Goal: Information Seeking & Learning: Check status

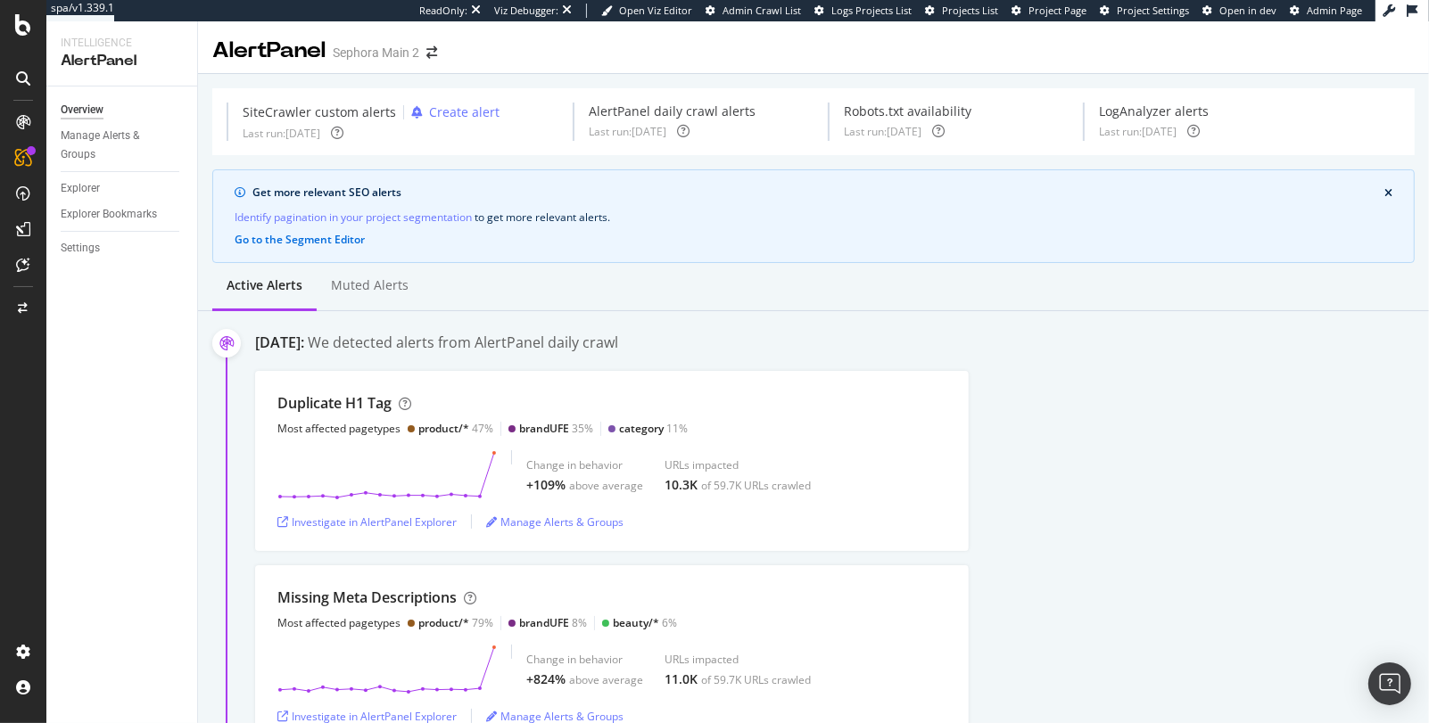
scroll to position [3154, 0]
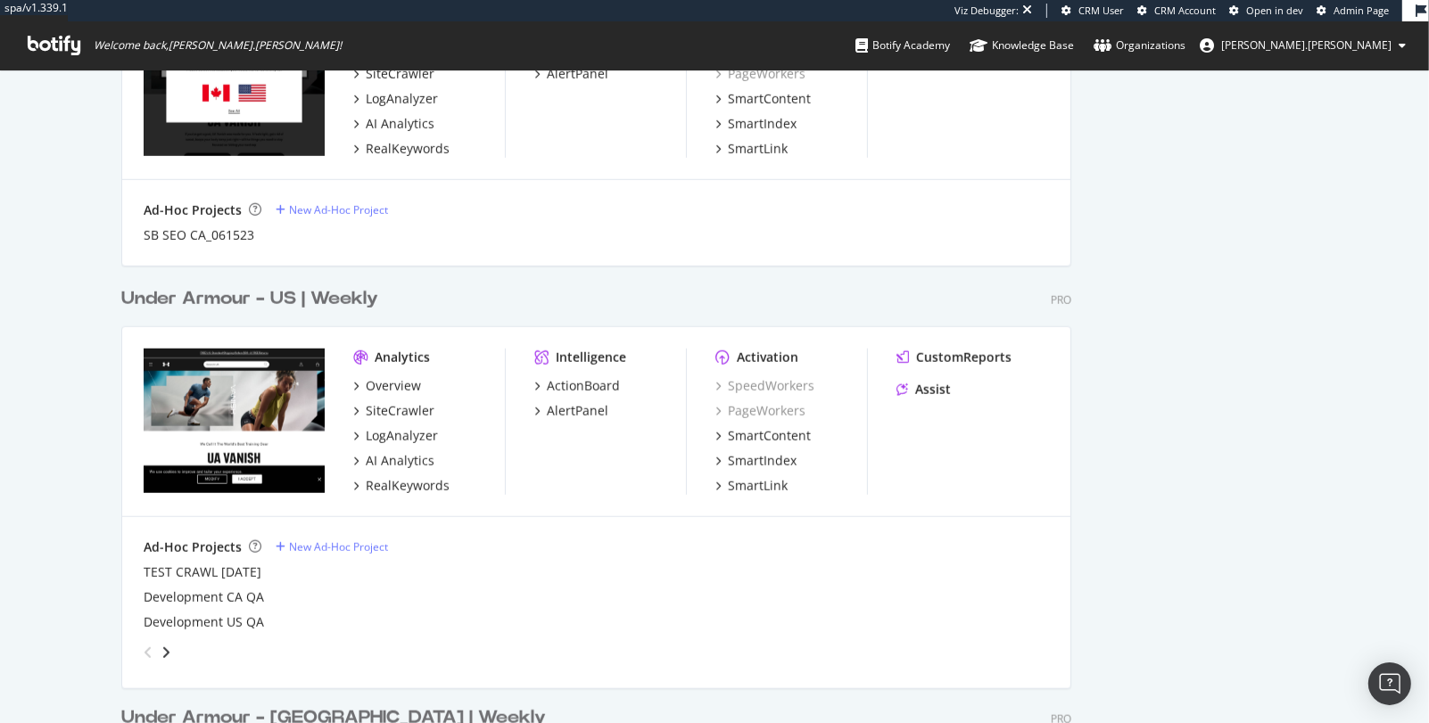
scroll to position [1318, 0]
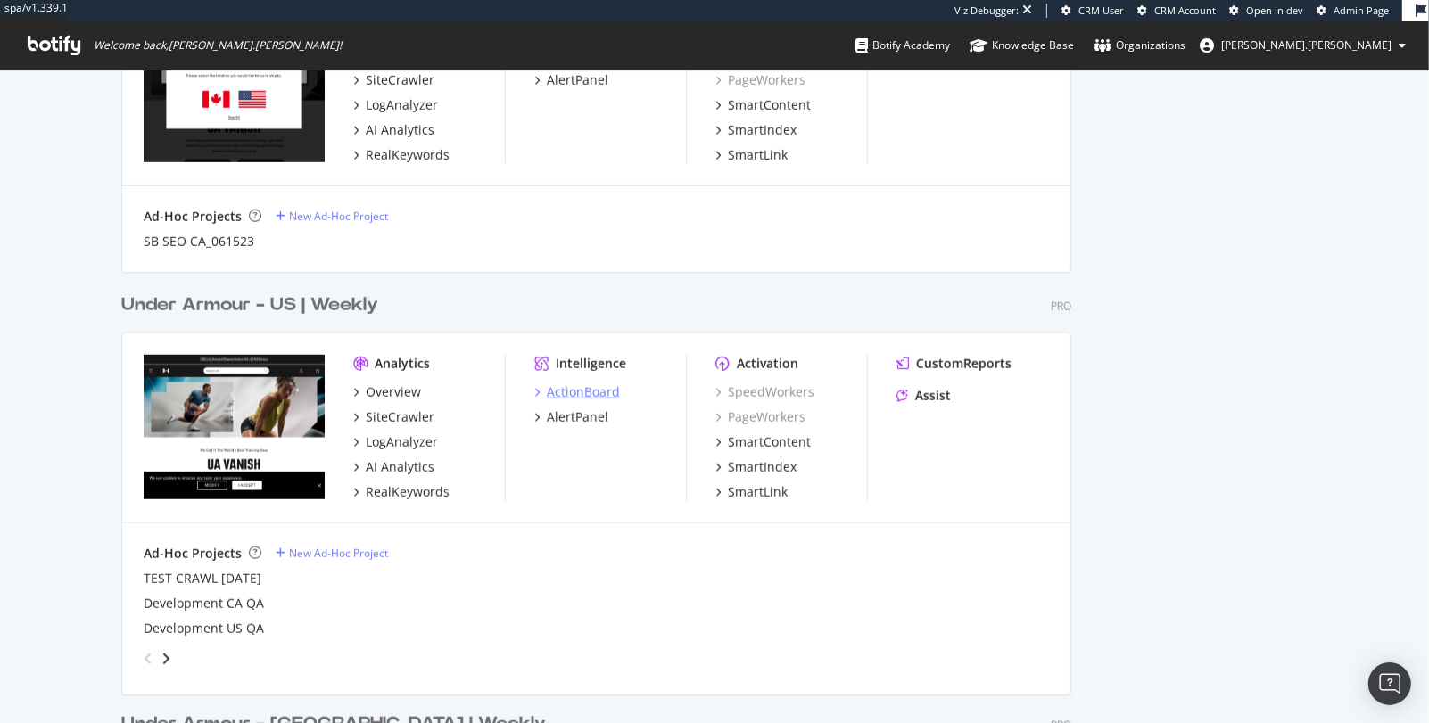
click at [608, 390] on div "ActionBoard" at bounding box center [583, 392] width 73 height 18
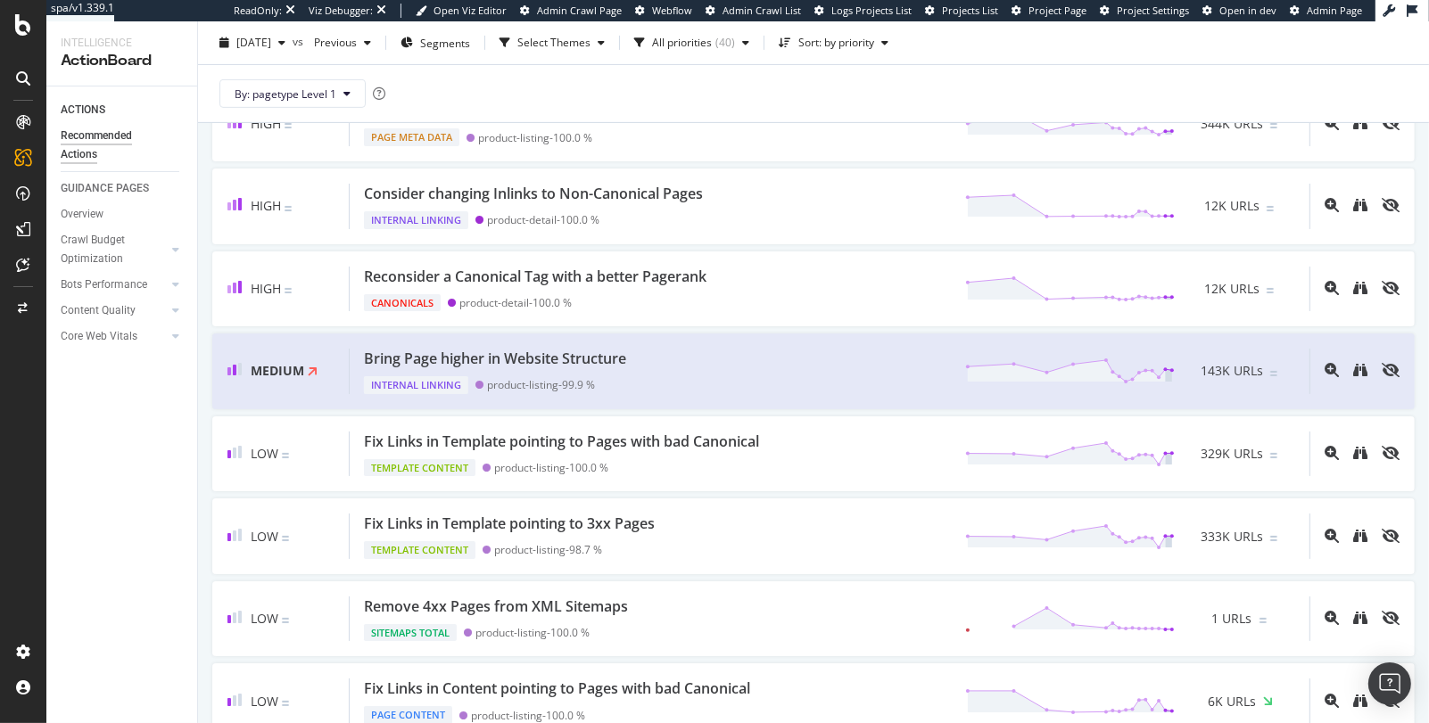
scroll to position [653, 0]
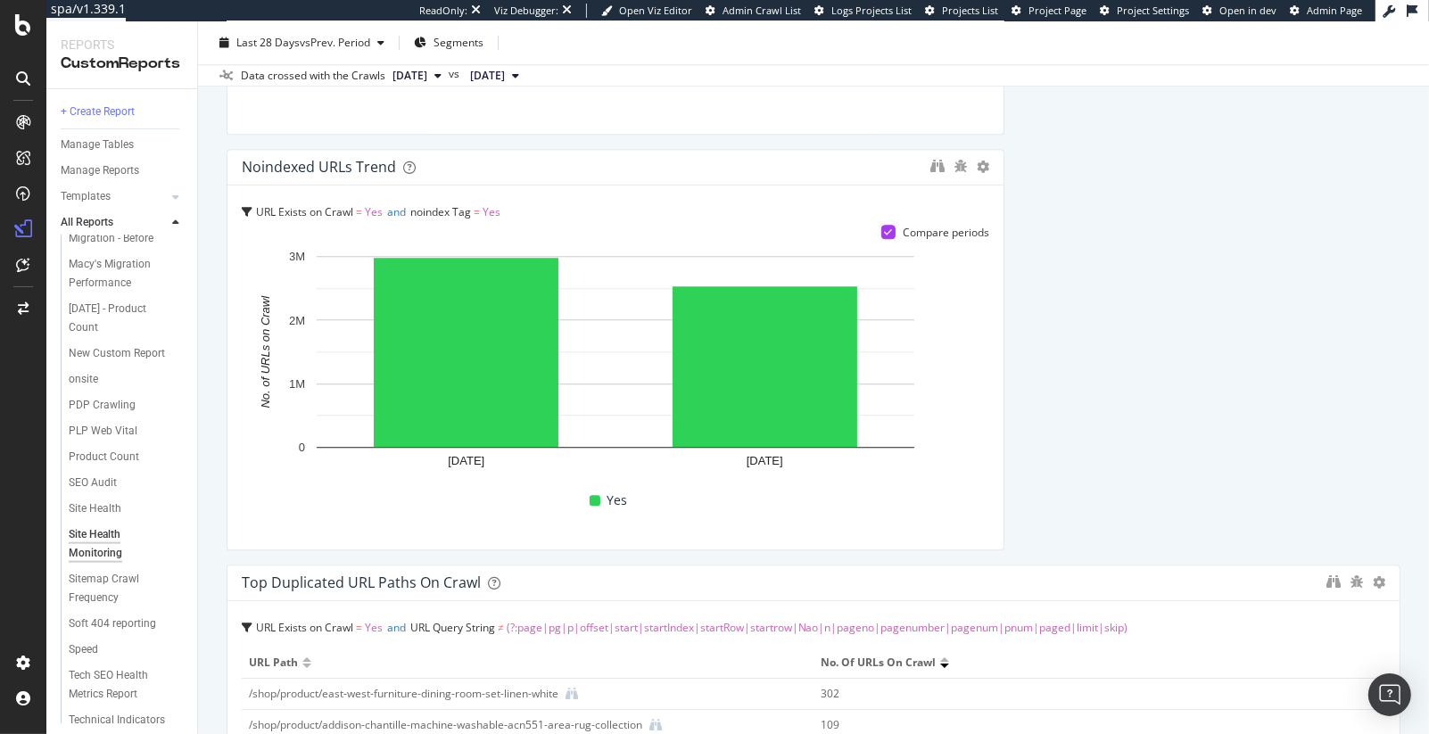
scroll to position [2118, 0]
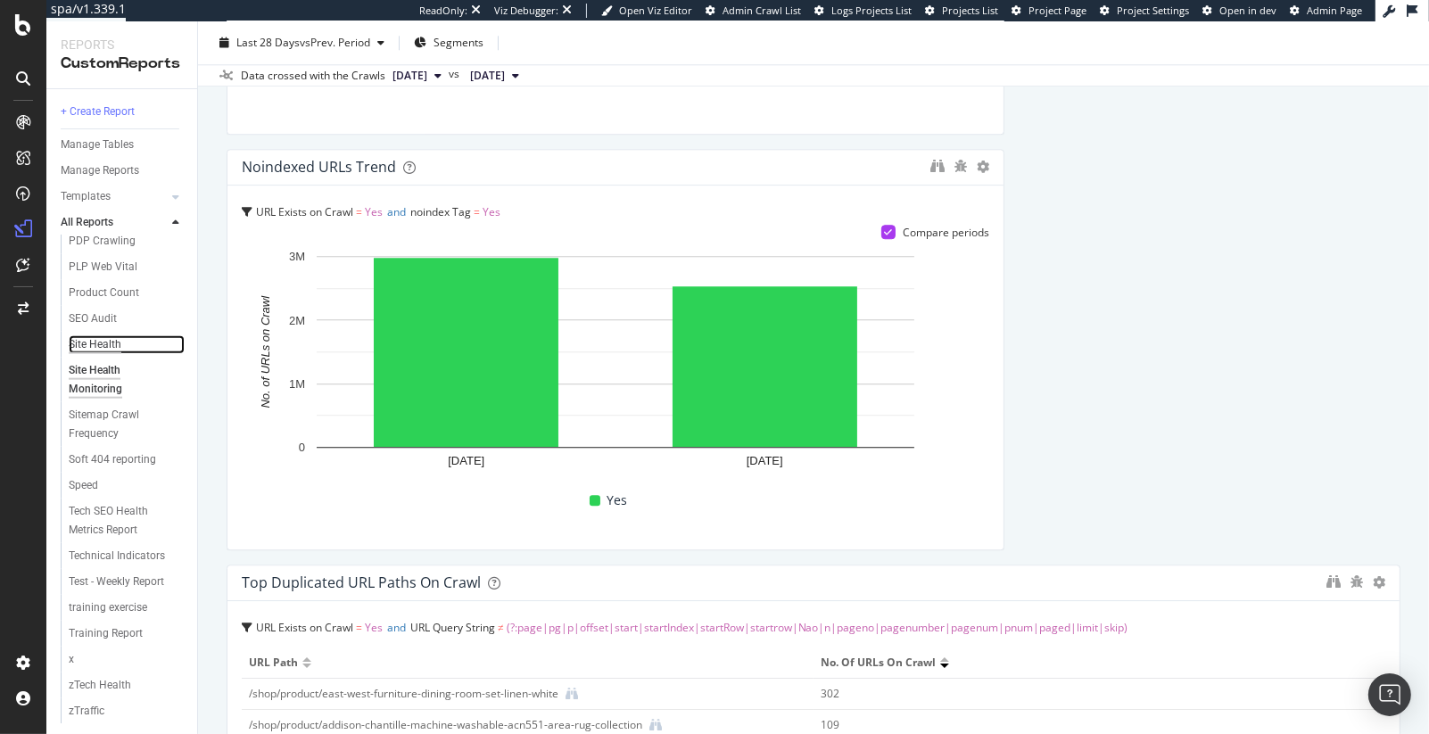
click at [100, 335] on div "Site Health" at bounding box center [95, 344] width 53 height 19
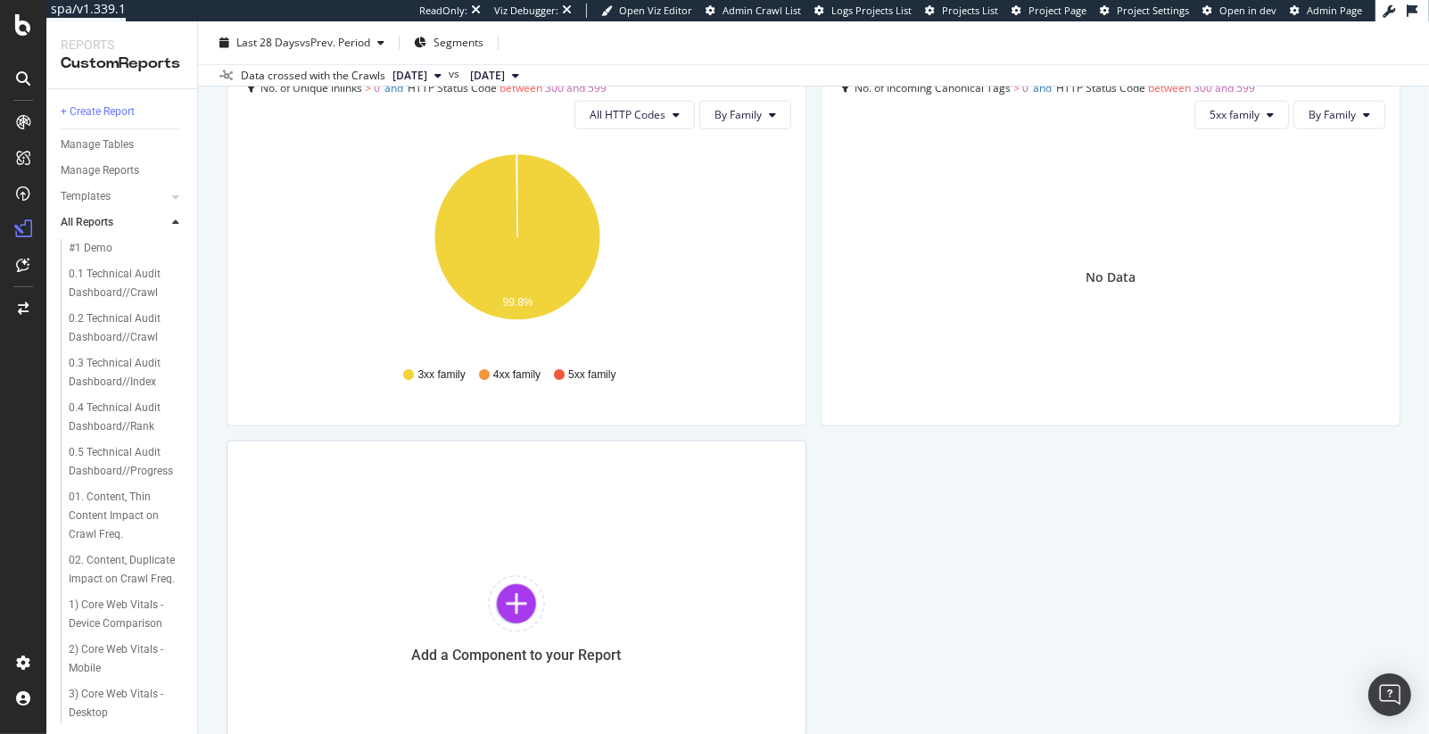
scroll to position [1529, 0]
